Goal: Obtain resource: Obtain resource

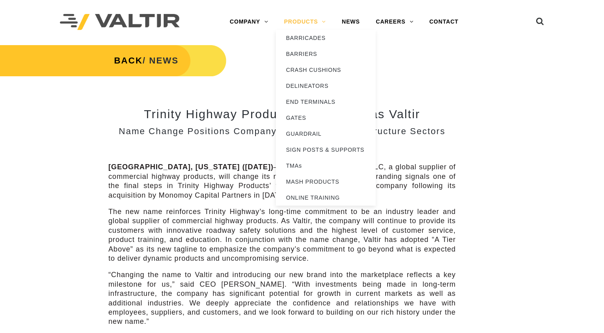
click at [305, 23] on link "PRODUCTS" at bounding box center [305, 22] width 58 height 16
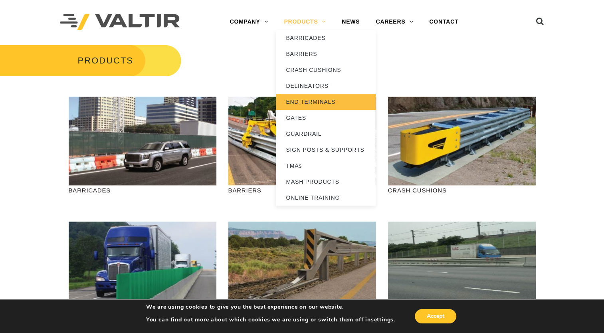
click at [308, 101] on link "END TERMINALS" at bounding box center [326, 102] width 100 height 16
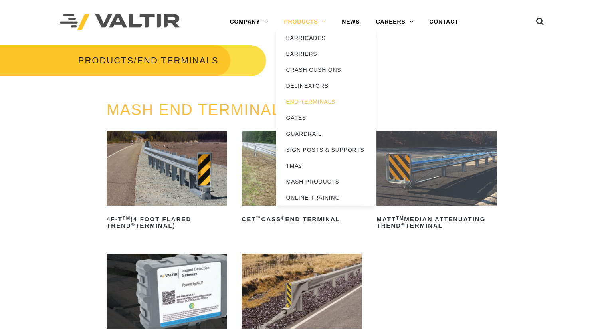
click at [300, 19] on link "PRODUCTS" at bounding box center [305, 22] width 58 height 16
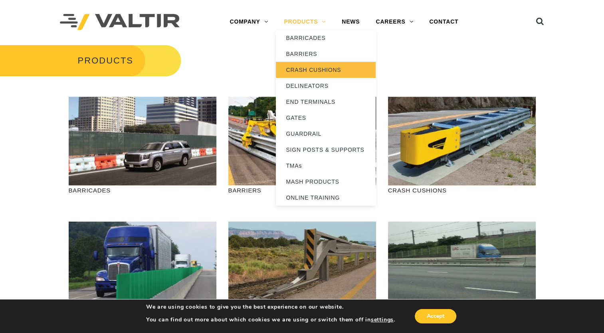
click at [313, 68] on link "CRASH CUSHIONS" at bounding box center [326, 70] width 100 height 16
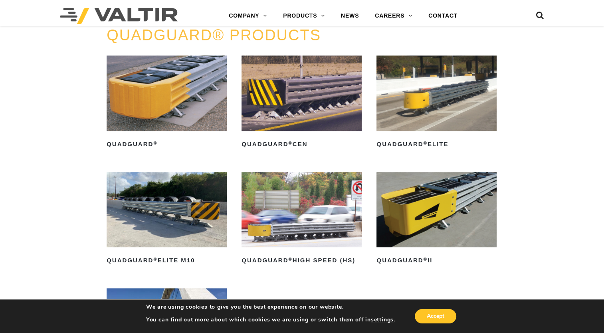
scroll to position [505, 0]
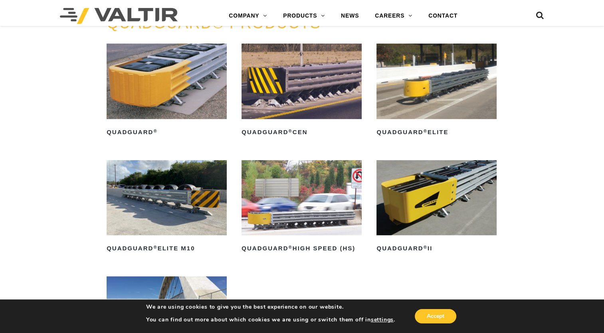
click at [457, 193] on img at bounding box center [436, 197] width 120 height 75
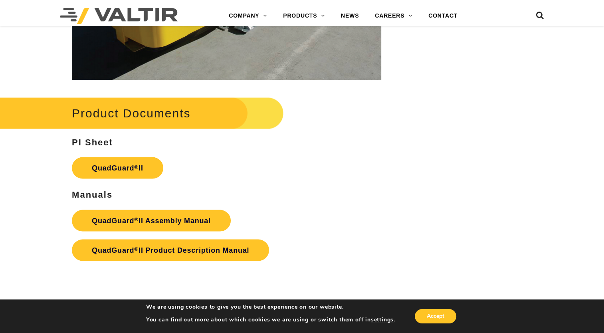
scroll to position [1596, 0]
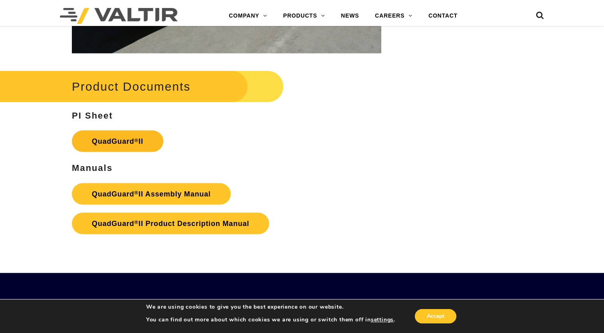
click at [123, 131] on link "QuadGuard ® II" at bounding box center [117, 142] width 91 height 22
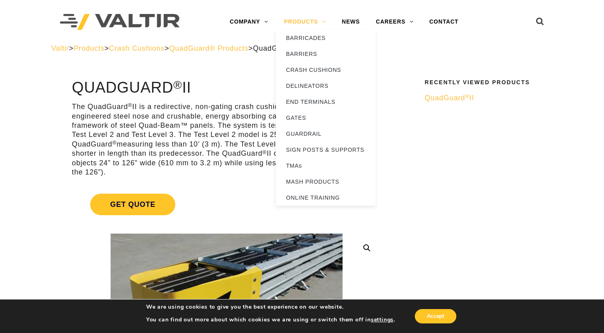
click at [306, 22] on link "PRODUCTS" at bounding box center [305, 22] width 58 height 16
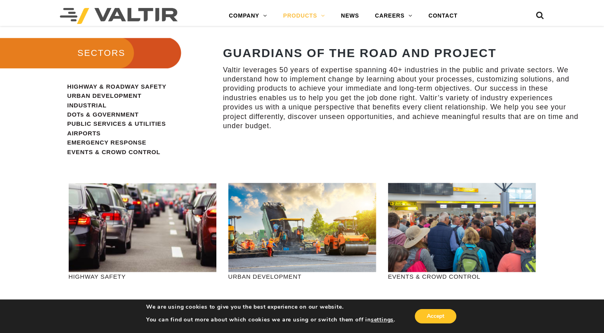
scroll to position [718, 0]
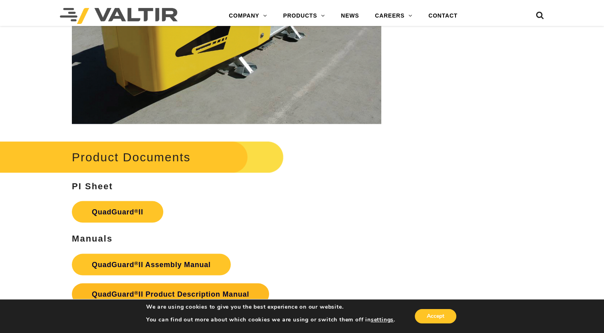
scroll to position [1517, 0]
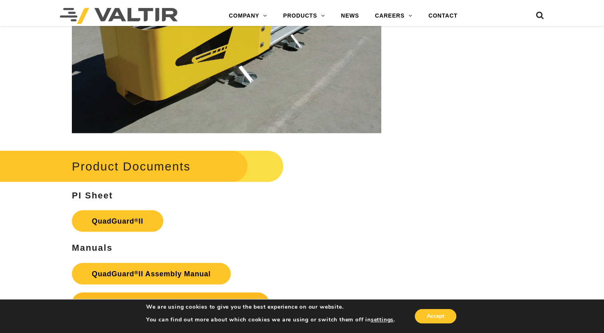
click at [171, 299] on strong "QuadGuard ® II Product Description Manual" at bounding box center [170, 303] width 157 height 8
